Goal: Information Seeking & Learning: Stay updated

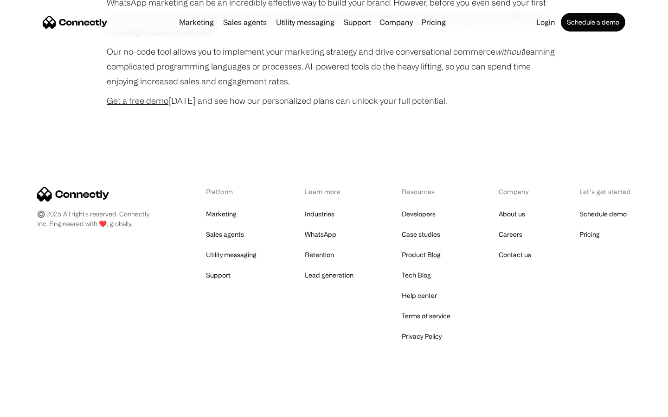
scroll to position [2511, 0]
